Goal: Transaction & Acquisition: Purchase product/service

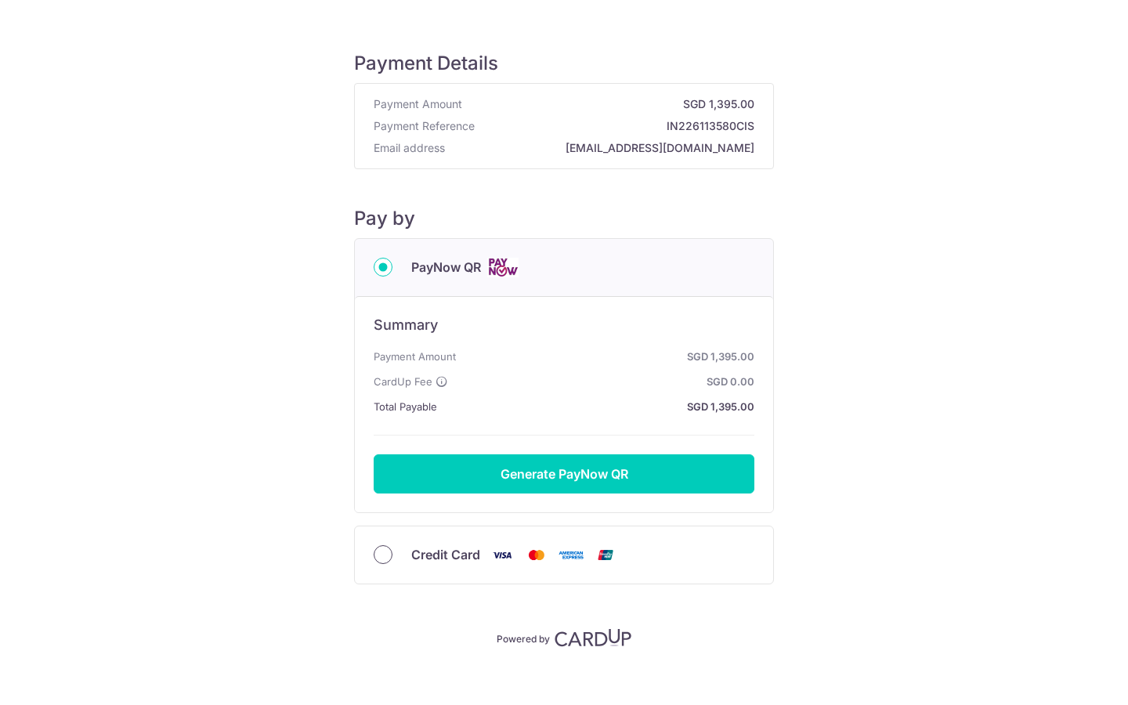
click at [382, 558] on input "Credit Card" at bounding box center [383, 554] width 19 height 19
radio input "true"
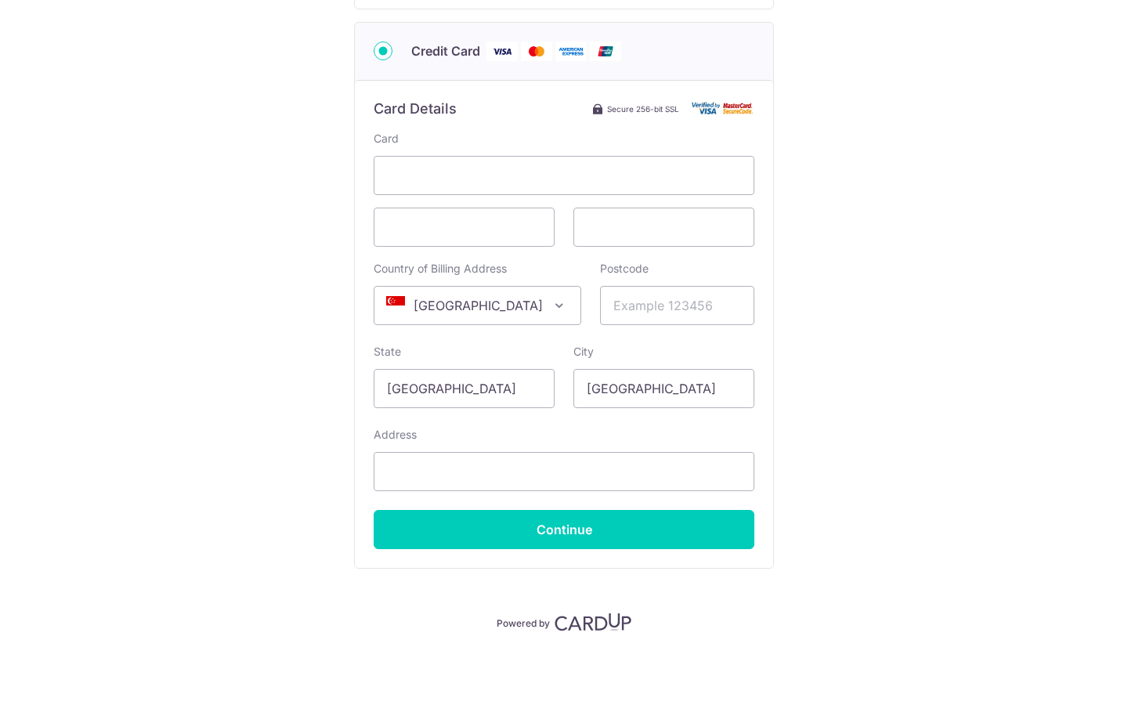
scroll to position [288, 0]
click at [734, 309] on input "Postcode" at bounding box center [677, 305] width 154 height 39
type input "269258"
click at [737, 472] on input "Address" at bounding box center [564, 471] width 381 height 39
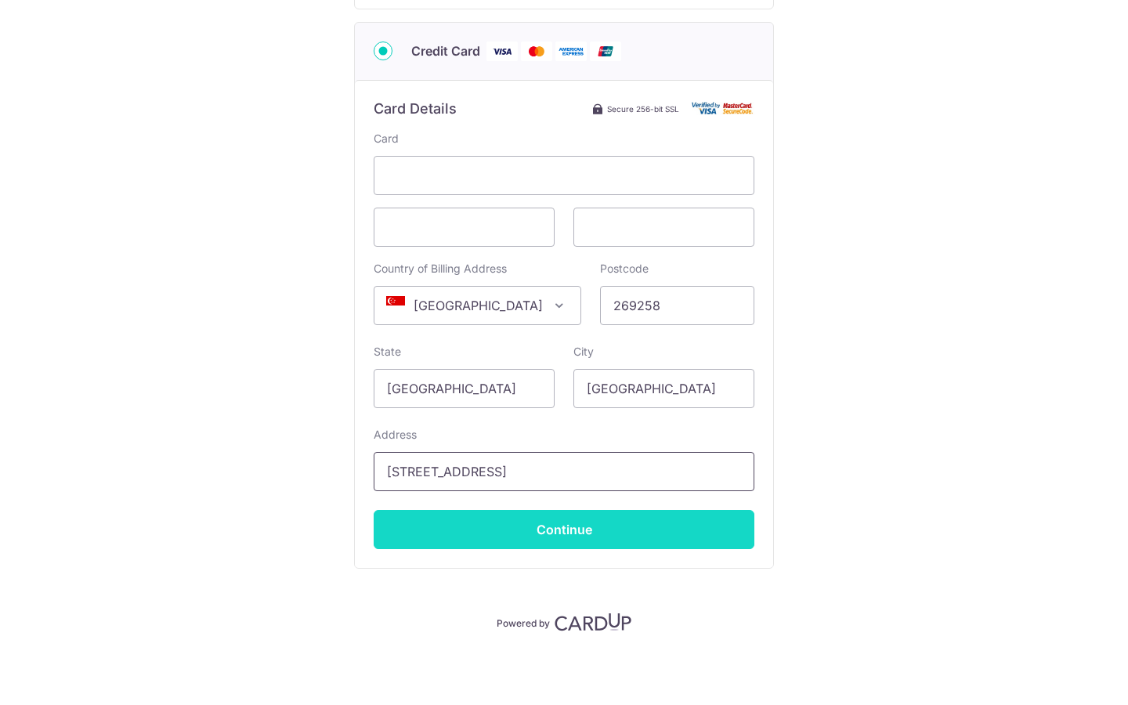
type input "[STREET_ADDRESS]"
click at [570, 531] on input "Continue" at bounding box center [564, 529] width 381 height 39
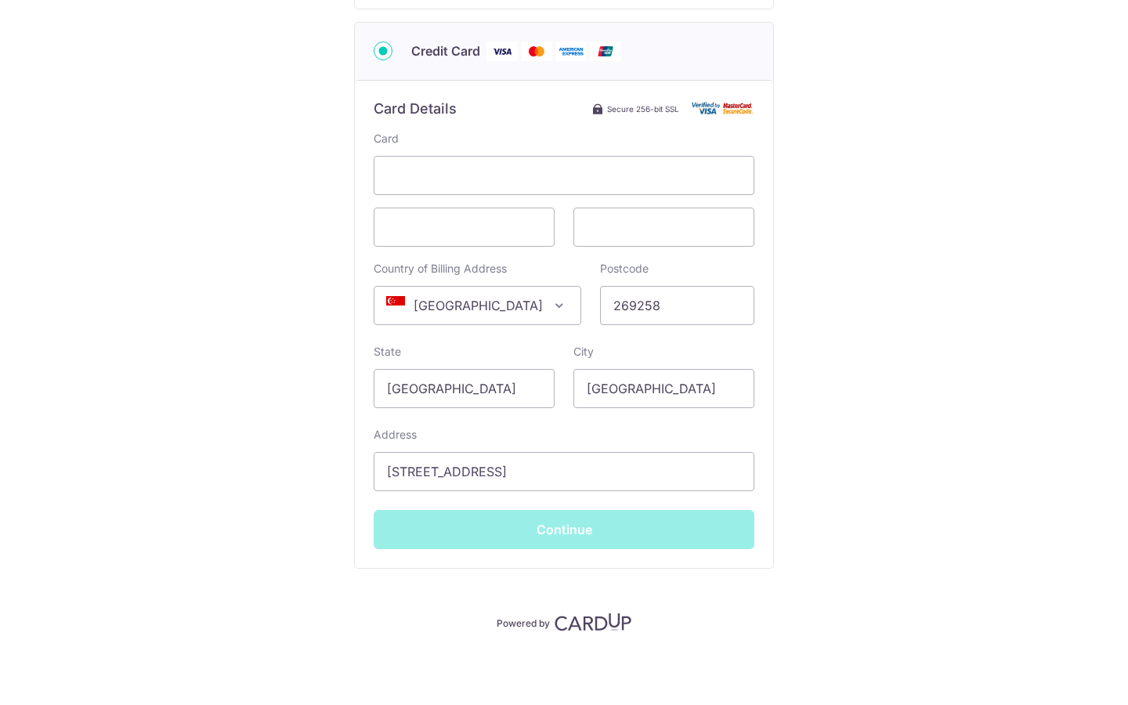
type input "**** 2002"
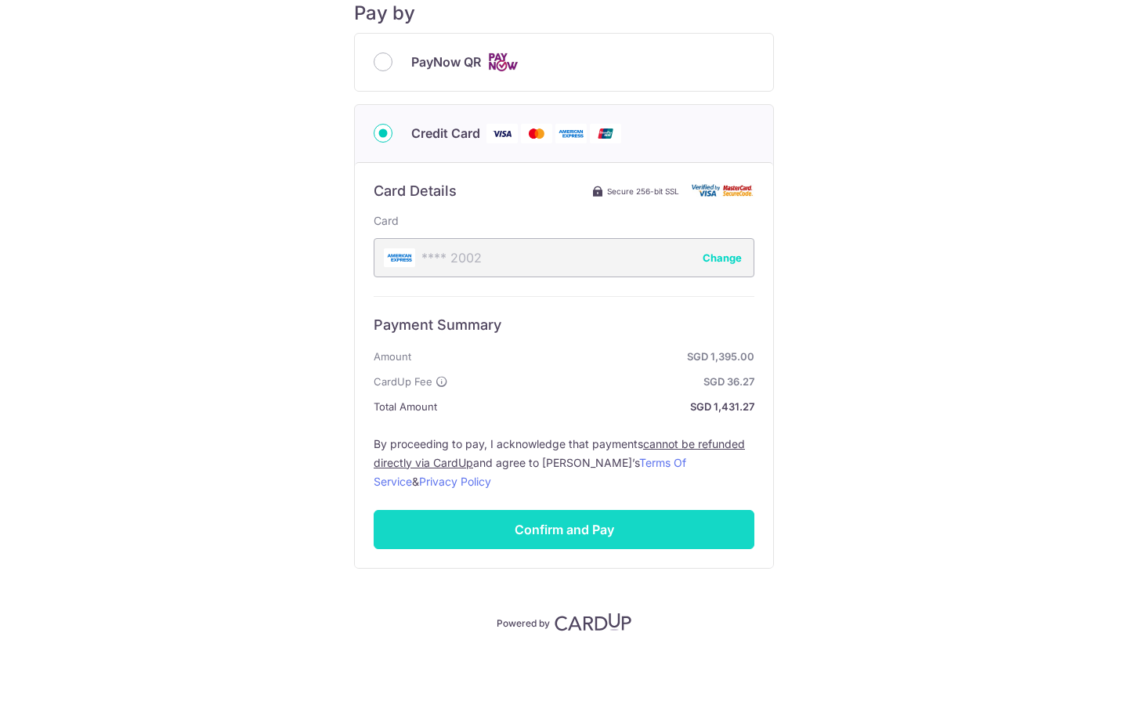
click at [581, 538] on input "Confirm and Pay" at bounding box center [564, 529] width 381 height 39
